Goal: Information Seeking & Learning: Check status

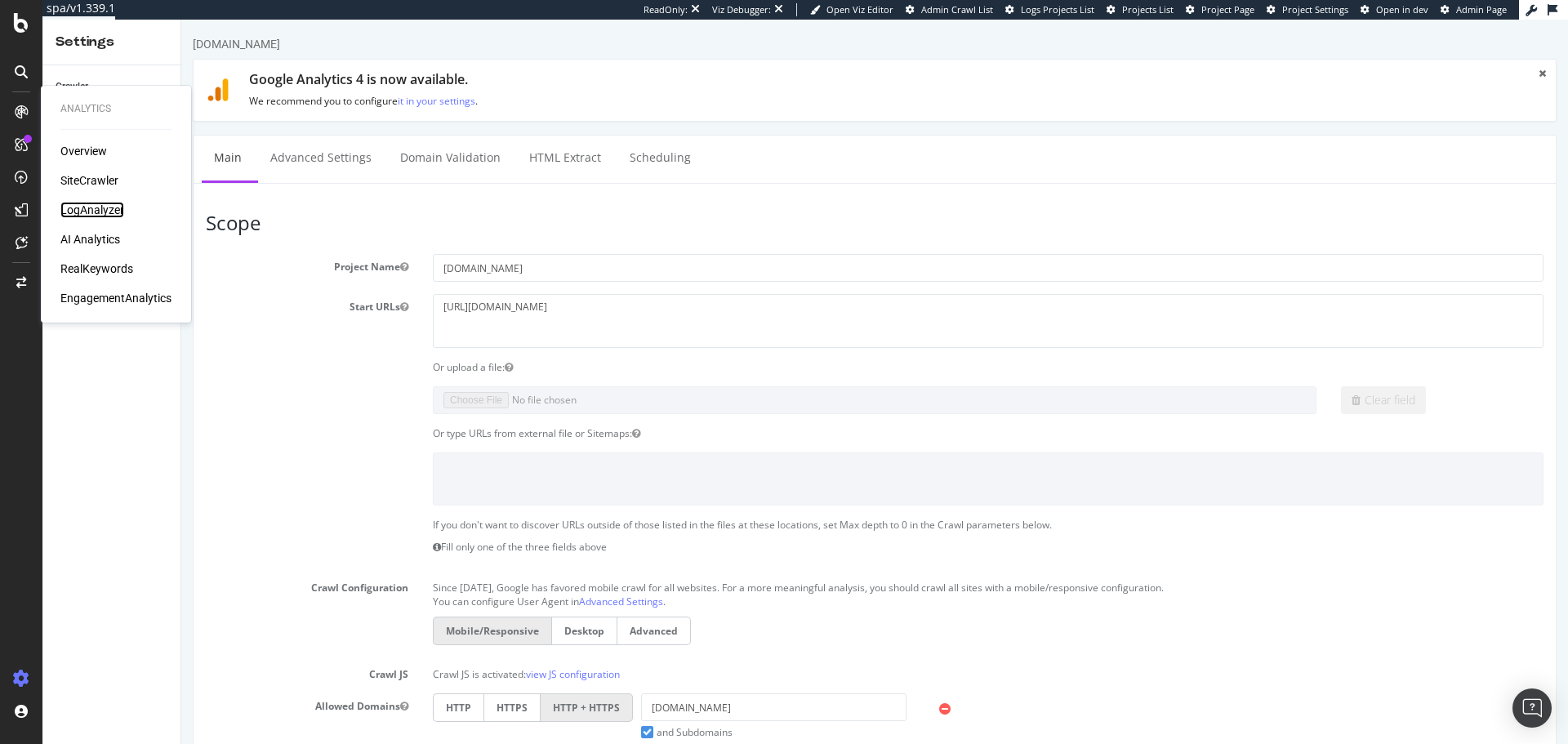
click at [94, 218] on div "LogAnalyzer" at bounding box center [92, 210] width 64 height 16
click at [110, 207] on div "LogAnalyzer" at bounding box center [92, 210] width 64 height 16
